Goal: Task Accomplishment & Management: Use online tool/utility

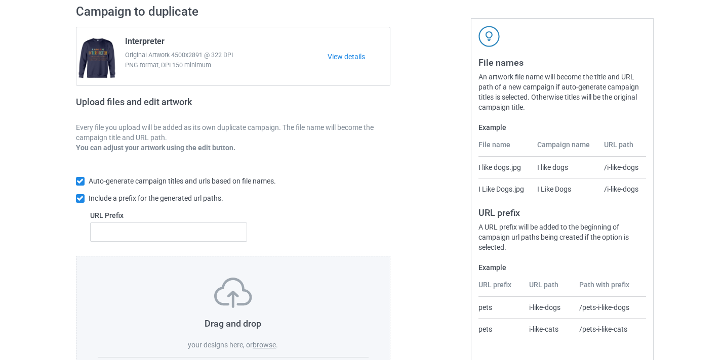
scroll to position [133, 0]
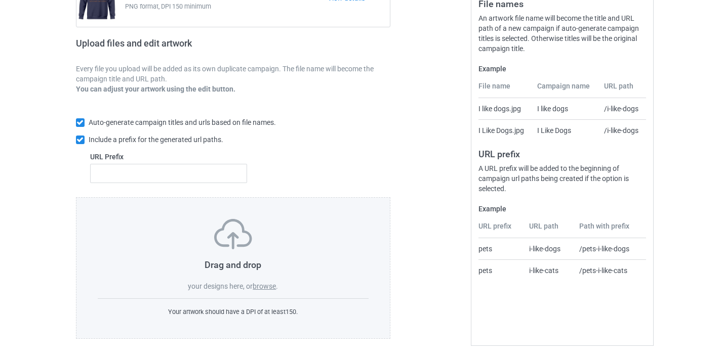
click at [273, 286] on label "browse" at bounding box center [264, 286] width 23 height 8
click at [0, 0] on input "browse" at bounding box center [0, 0] width 0 height 0
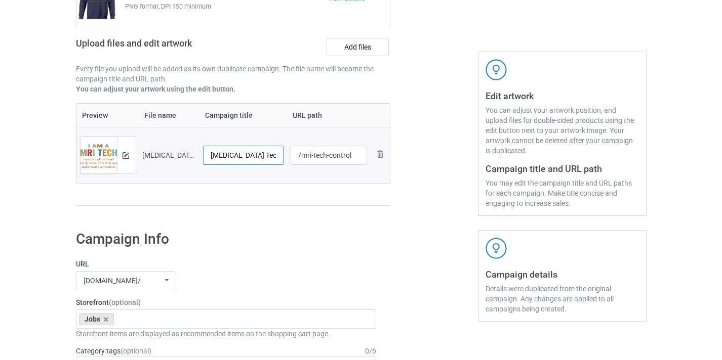
click at [250, 157] on input "MRI Tech-Control" at bounding box center [243, 155] width 81 height 19
type input "MRI Tech"
click at [343, 155] on input "/mri-tech-control" at bounding box center [328, 155] width 76 height 19
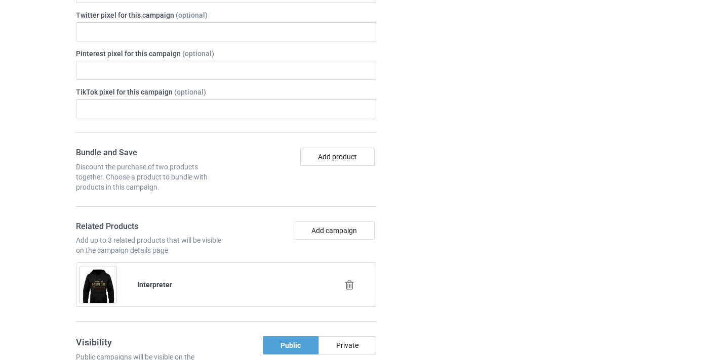
scroll to position [645, 0]
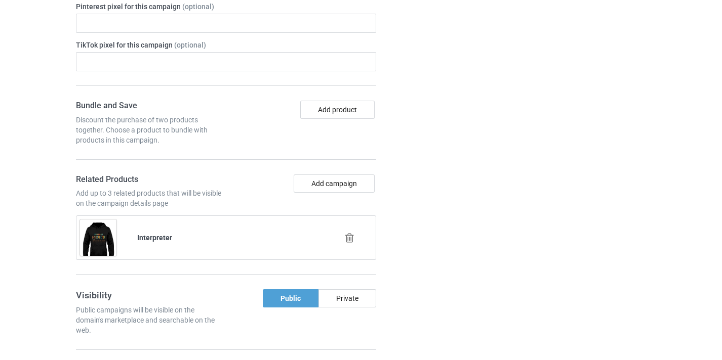
type input "/mri-tech10"
click at [350, 234] on icon at bounding box center [349, 238] width 13 height 11
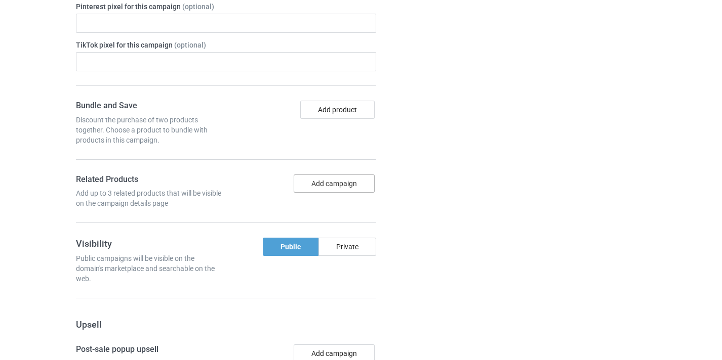
click at [338, 182] on button "Add campaign" at bounding box center [334, 184] width 81 height 18
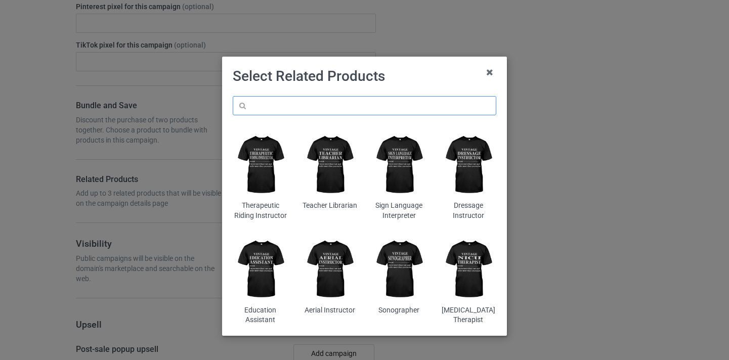
click at [373, 103] on input "text" at bounding box center [365, 105] width 264 height 19
paste input "MRI Tech"
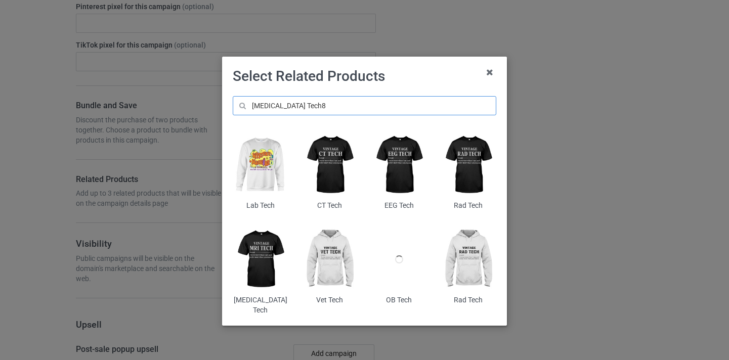
type input "MRI Tech8"
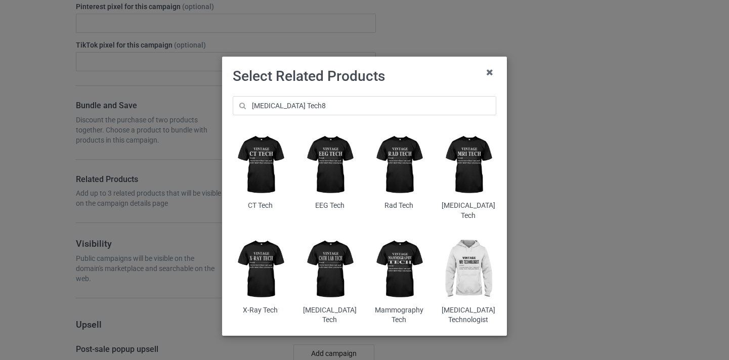
click at [458, 164] on img at bounding box center [468, 165] width 55 height 69
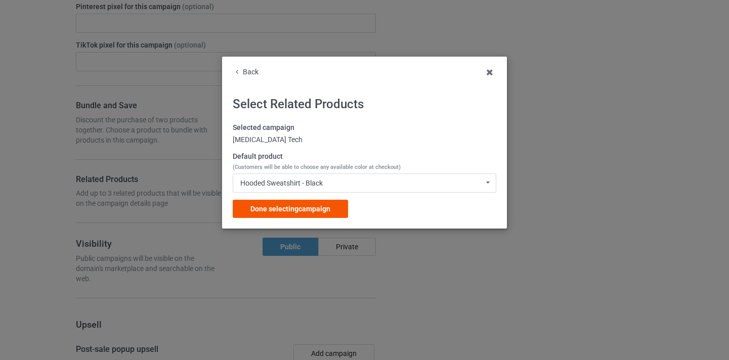
click at [315, 210] on span "Done selecting campaign" at bounding box center [290, 209] width 80 height 8
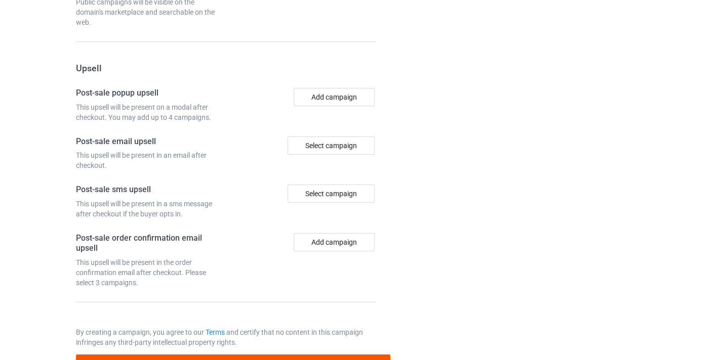
scroll to position [990, 0]
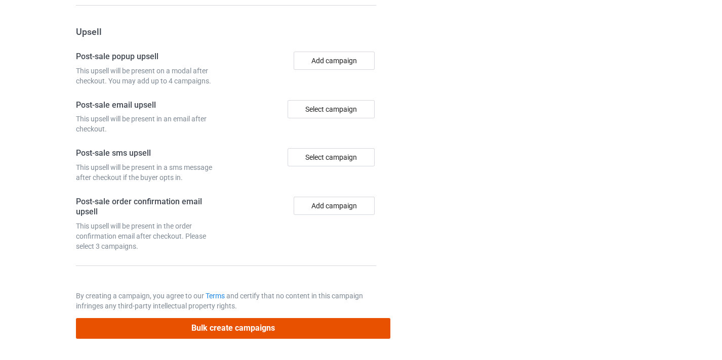
drag, startPoint x: 266, startPoint y: 323, endPoint x: 241, endPoint y: 257, distance: 71.0
click at [266, 323] on button "Bulk create campaigns" at bounding box center [233, 328] width 315 height 21
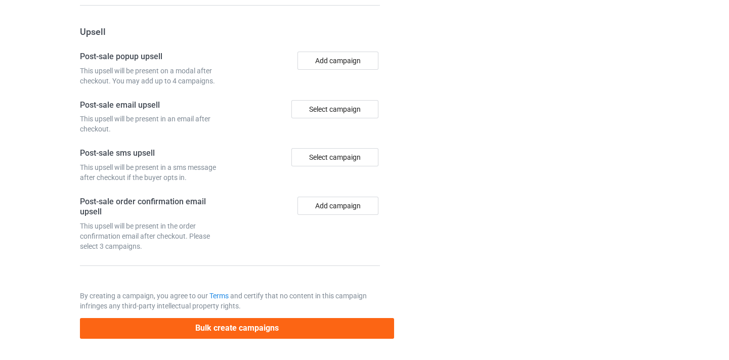
scroll to position [0, 0]
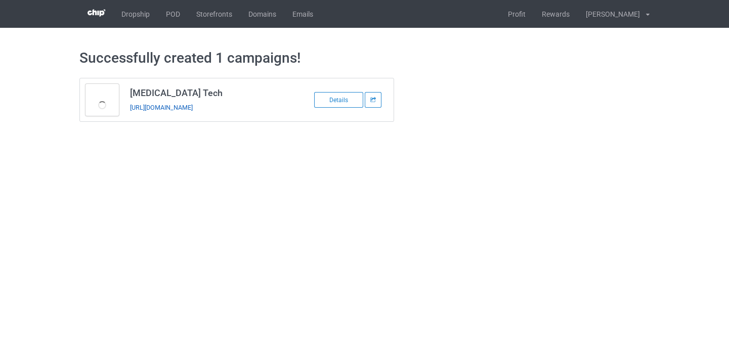
click at [193, 109] on link "https://www.thepure.gift/mri-tech10" at bounding box center [161, 108] width 63 height 8
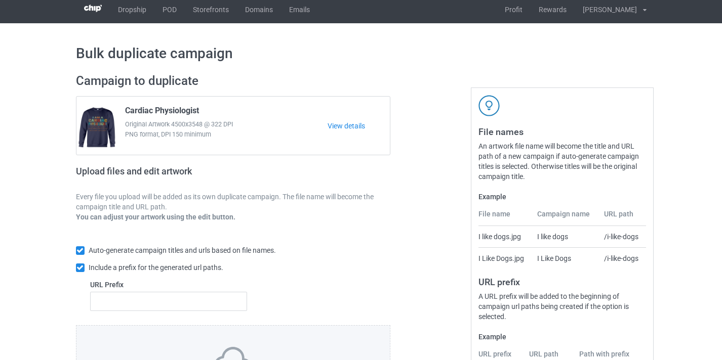
scroll to position [133, 0]
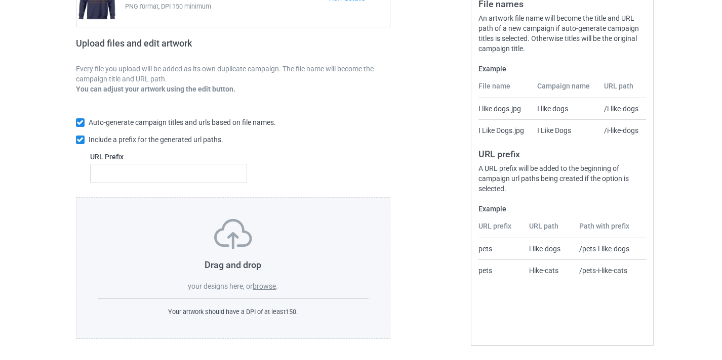
click at [270, 287] on label "browse" at bounding box center [264, 286] width 23 height 8
click at [0, 0] on input "browse" at bounding box center [0, 0] width 0 height 0
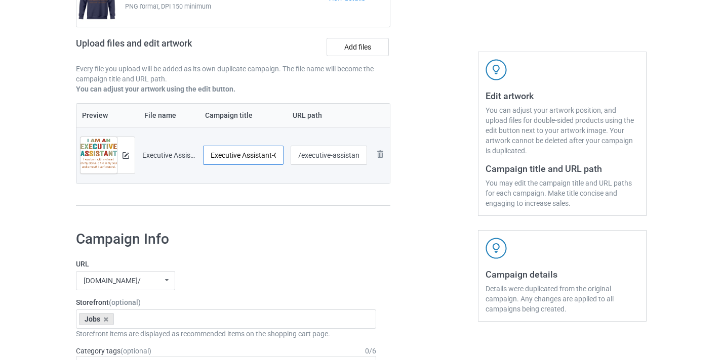
click at [259, 155] on input "Executive Assistant-Control" at bounding box center [243, 155] width 81 height 19
drag, startPoint x: 259, startPoint y: 154, endPoint x: 284, endPoint y: 156, distance: 24.8
click at [288, 156] on tr "Preview and edit artwork Executive Assistant-Control.png Executive Assistant-Co…" at bounding box center [233, 155] width 314 height 57
click at [270, 156] on input "Executive Assistant-Control" at bounding box center [243, 155] width 81 height 19
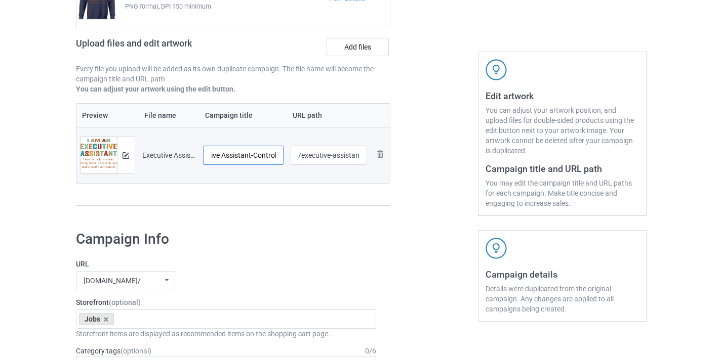
click at [270, 156] on input "Executive Assistant-Control" at bounding box center [243, 155] width 81 height 19
type input "Executive Assistant"
click at [324, 157] on input "/executive-assistant-control" at bounding box center [328, 155] width 76 height 19
drag, startPoint x: 324, startPoint y: 157, endPoint x: 372, endPoint y: 156, distance: 47.6
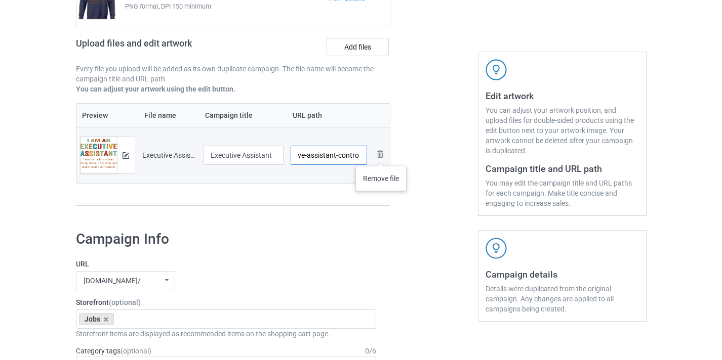
click at [381, 156] on tr "Preview and edit artwork Executive Assistant-Control.png Executive Assistant /e…" at bounding box center [233, 155] width 314 height 57
click at [356, 156] on input "/executive-assistant-control" at bounding box center [328, 155] width 76 height 19
type input "/ea10"
click at [255, 158] on input "Executive Assistant" at bounding box center [243, 155] width 81 height 19
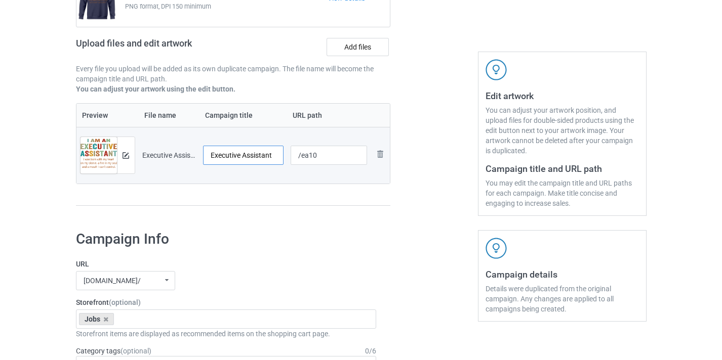
drag, startPoint x: 255, startPoint y: 158, endPoint x: 311, endPoint y: 159, distance: 56.7
click at [311, 159] on tr "Preview and edit artwork Executive Assistant-Control.png Executive Assistant /e…" at bounding box center [233, 155] width 314 height 57
click at [384, 220] on div "Campaign to duplicate Cardiac Physiologist Original Artwork 4500x3548 @ 322 DPI…" at bounding box center [233, 80] width 329 height 285
click at [249, 157] on input "Executive Assistant" at bounding box center [243, 155] width 81 height 19
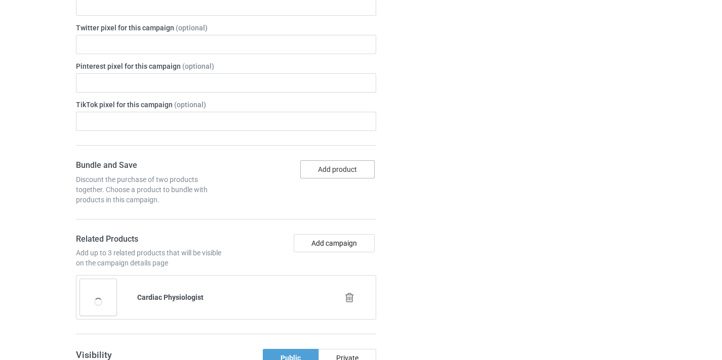
scroll to position [650, 0]
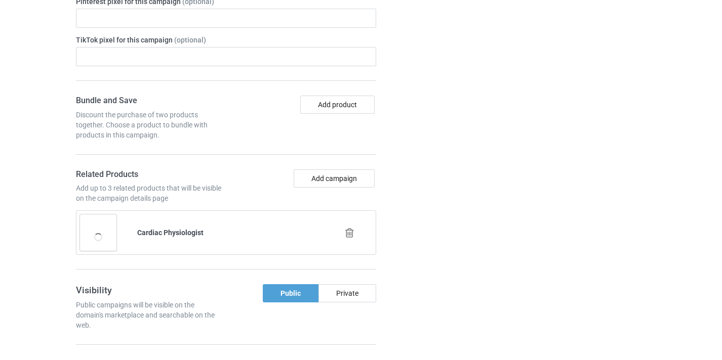
click at [355, 235] on icon at bounding box center [349, 233] width 13 height 11
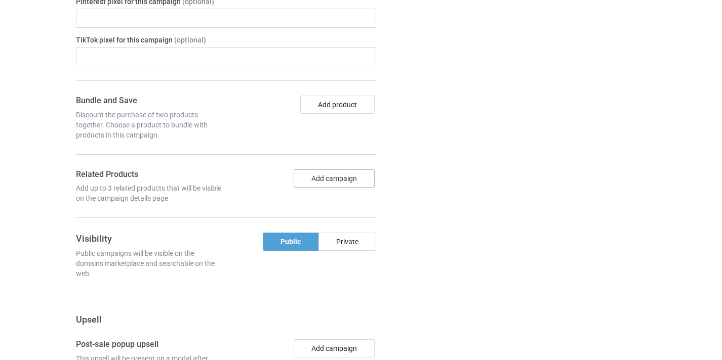
click at [338, 177] on button "Add campaign" at bounding box center [334, 179] width 81 height 18
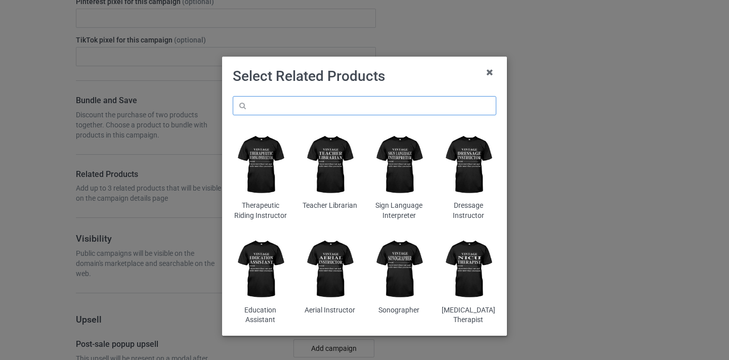
click at [343, 112] on input "text" at bounding box center [365, 105] width 264 height 19
paste input "Executive Assistant"
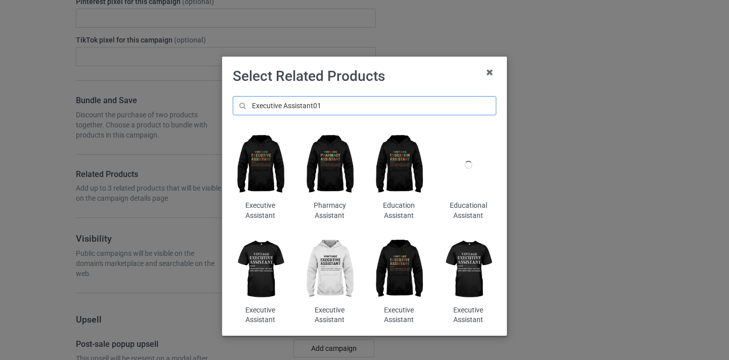
type input "Executive Assistant01"
click at [261, 169] on img at bounding box center [260, 165] width 55 height 69
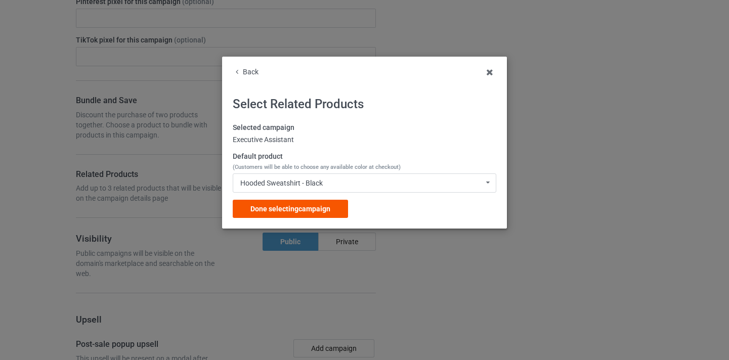
click at [322, 202] on div "Done selecting campaign" at bounding box center [290, 209] width 115 height 18
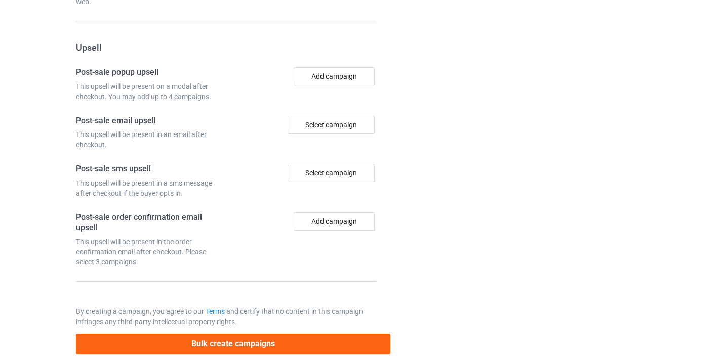
scroll to position [990, 0]
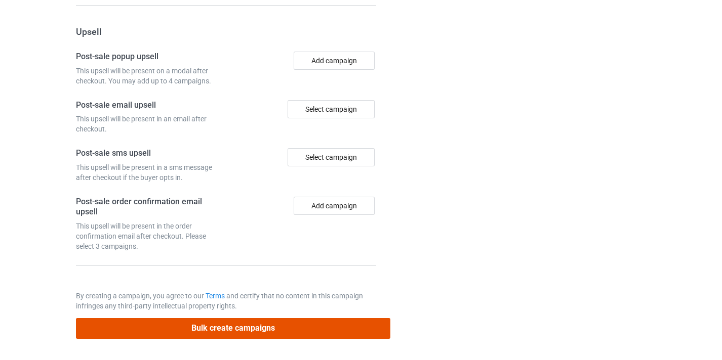
click at [311, 324] on button "Bulk create campaigns" at bounding box center [233, 328] width 315 height 21
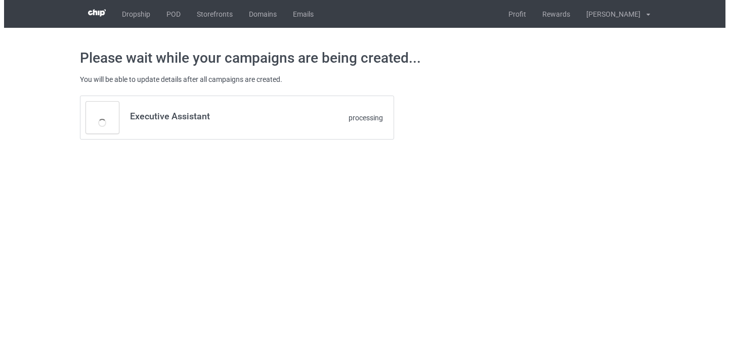
scroll to position [0, 0]
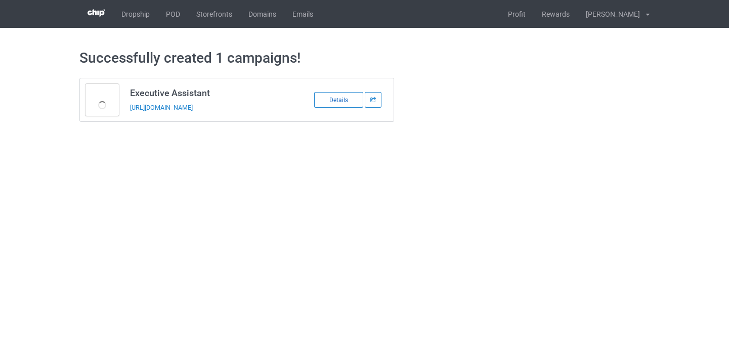
click at [332, 102] on div "Details" at bounding box center [338, 100] width 49 height 16
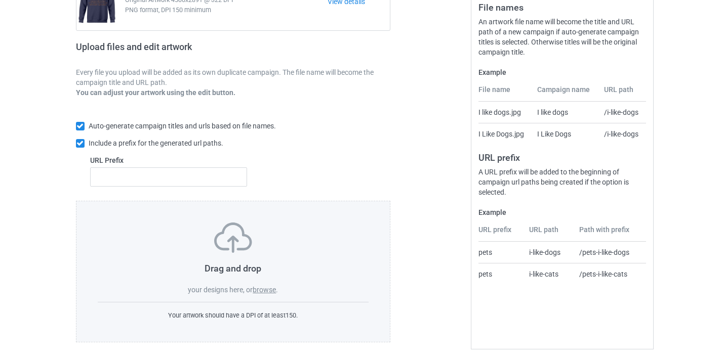
scroll to position [133, 0]
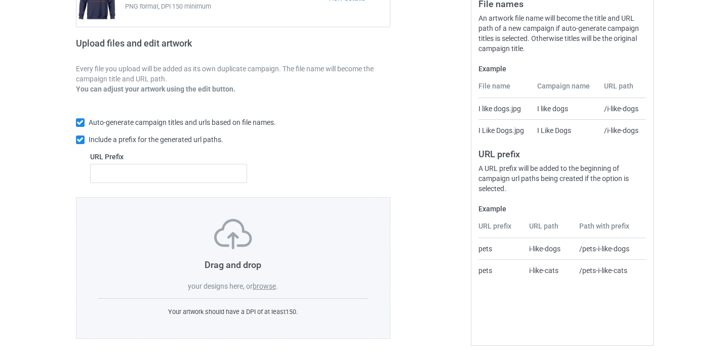
click at [269, 285] on label "browse" at bounding box center [264, 286] width 23 height 8
click at [0, 0] on input "browse" at bounding box center [0, 0] width 0 height 0
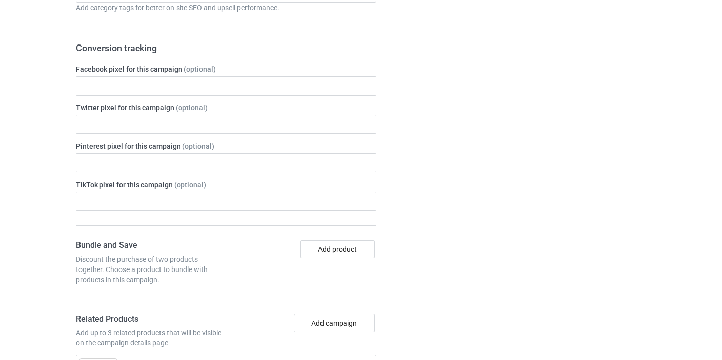
scroll to position [604, 0]
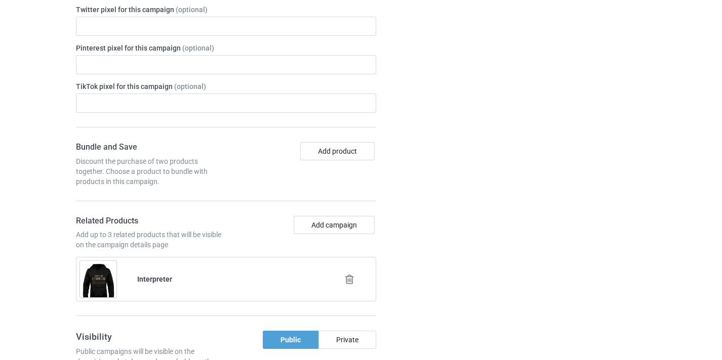
click at [354, 277] on icon at bounding box center [349, 279] width 13 height 11
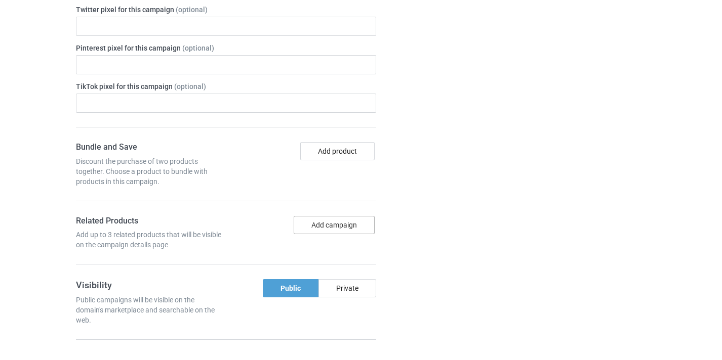
click at [339, 226] on button "Add campaign" at bounding box center [334, 225] width 81 height 18
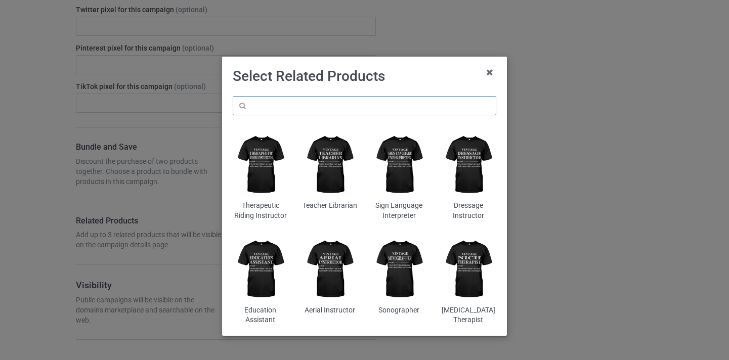
click at [371, 107] on input "text" at bounding box center [365, 105] width 264 height 19
paste input "ICT Coordinator"
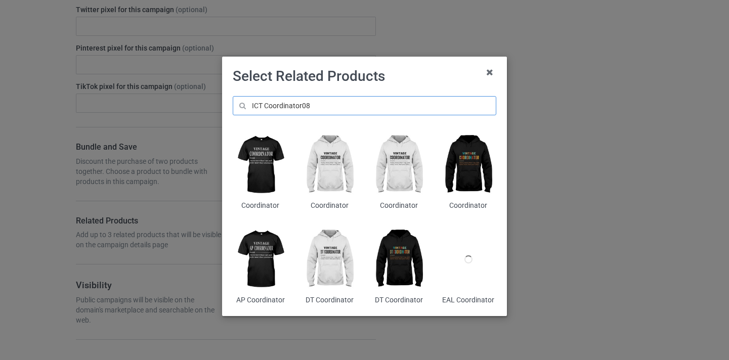
type input "ICT Coordinator08"
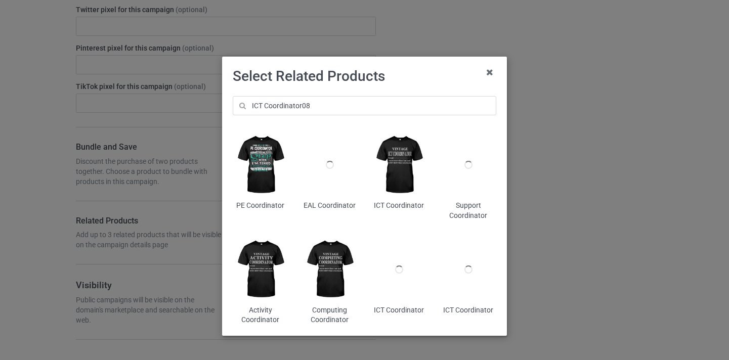
click at [403, 143] on img at bounding box center [399, 165] width 55 height 69
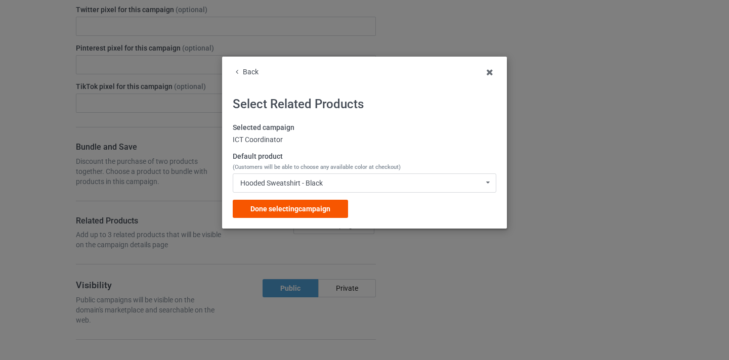
click at [318, 212] on span "Done selecting campaign" at bounding box center [290, 209] width 80 height 8
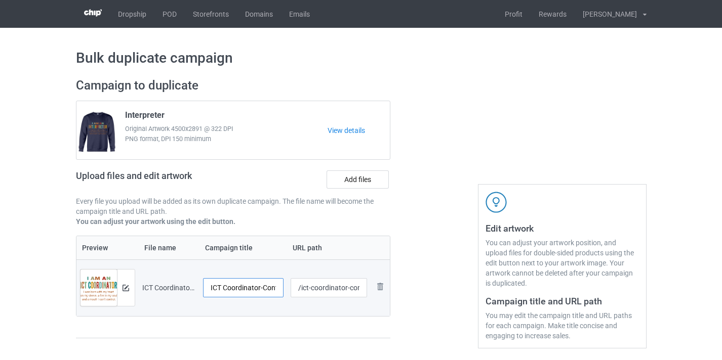
click at [259, 286] on input "ICT Coordinator-Control" at bounding box center [243, 287] width 81 height 19
drag, startPoint x: 259, startPoint y: 286, endPoint x: 268, endPoint y: 287, distance: 8.7
click at [280, 287] on input "ICT Coordinator-Control" at bounding box center [243, 287] width 81 height 19
click at [264, 287] on input "ICT Coordinator-Control" at bounding box center [243, 287] width 81 height 19
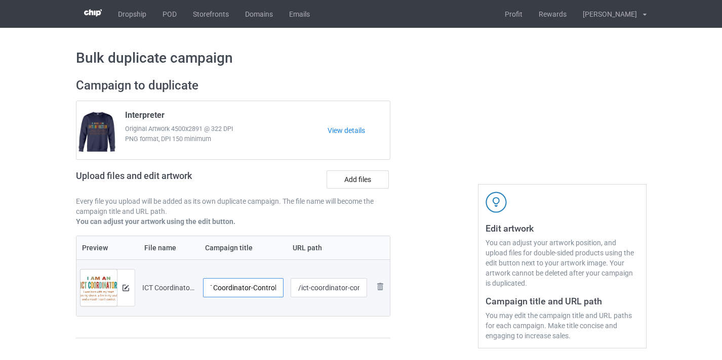
click at [264, 287] on input "ICT Coordinator-Control" at bounding box center [243, 287] width 81 height 19
type input "ICT Coordinator"
drag, startPoint x: 335, startPoint y: 288, endPoint x: 364, endPoint y: 291, distance: 29.0
click at [364, 291] on input "/ict-coordinator-control" at bounding box center [328, 287] width 76 height 19
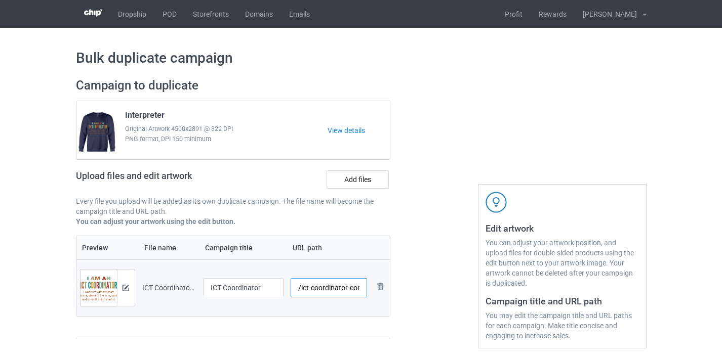
scroll to position [0, 11]
click at [353, 289] on input "/ict-coordinator-control" at bounding box center [328, 287] width 76 height 19
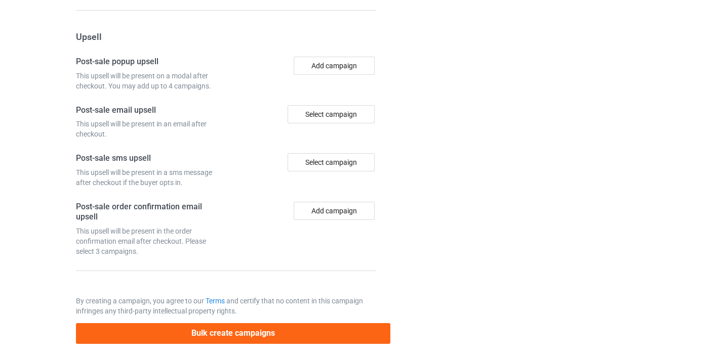
scroll to position [990, 0]
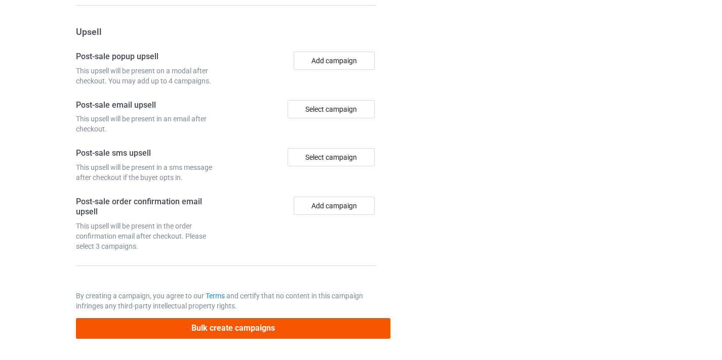
type input "/ict-coordinator10"
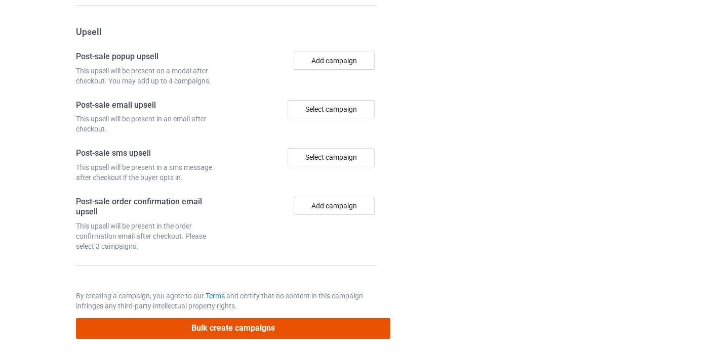
click at [308, 325] on button "Bulk create campaigns" at bounding box center [233, 328] width 315 height 21
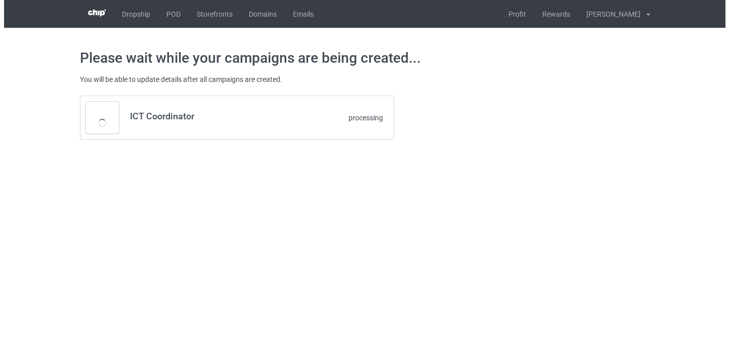
scroll to position [0, 0]
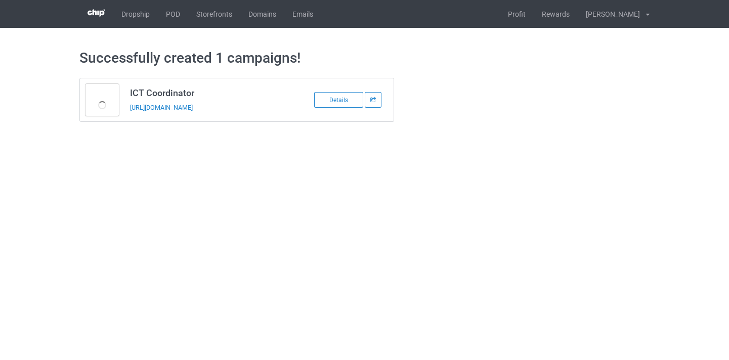
click at [219, 103] on div "[URL][DOMAIN_NAME]" at bounding box center [201, 107] width 142 height 11
click at [193, 107] on link "[URL][DOMAIN_NAME]" at bounding box center [161, 108] width 63 height 8
